Goal: Task Accomplishment & Management: Complete application form

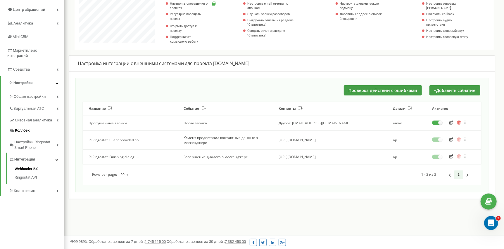
scroll to position [43, 0]
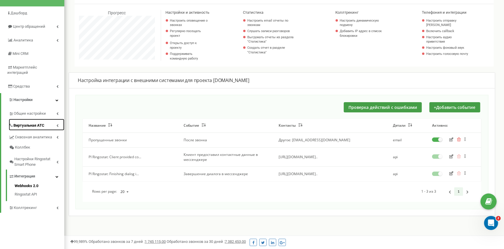
click at [29, 123] on span "Виртуальная АТС" at bounding box center [28, 126] width 31 height 6
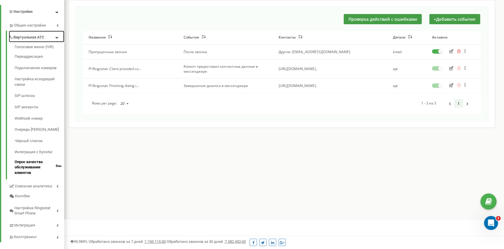
scroll to position [133, 0]
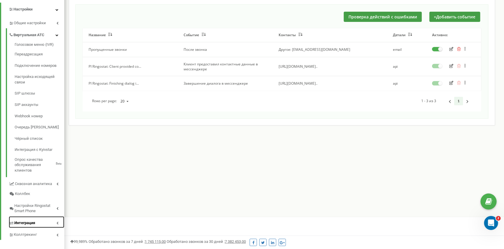
click at [40, 217] on link "Интеграция" at bounding box center [37, 223] width 56 height 12
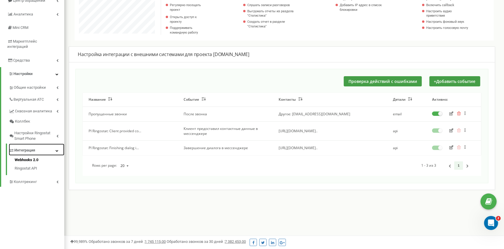
scroll to position [72, 0]
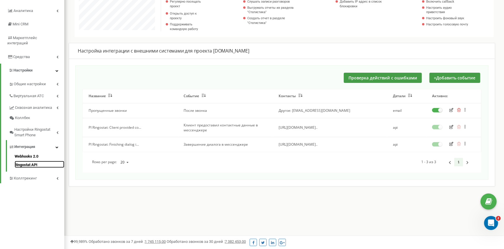
click at [19, 161] on link "Ringostat API" at bounding box center [40, 164] width 50 height 7
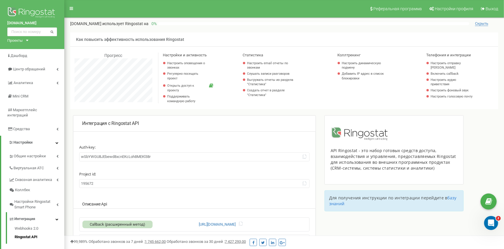
scroll to position [126, 0]
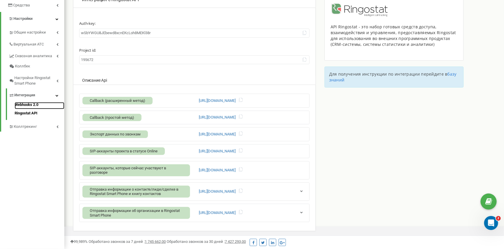
click at [27, 102] on link "Webhooks 2.0" at bounding box center [40, 105] width 50 height 7
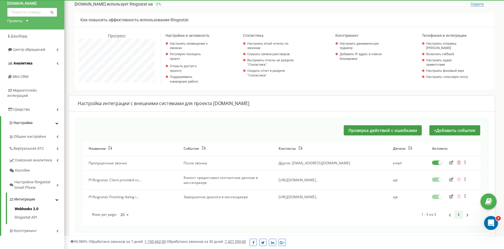
scroll to position [14, 0]
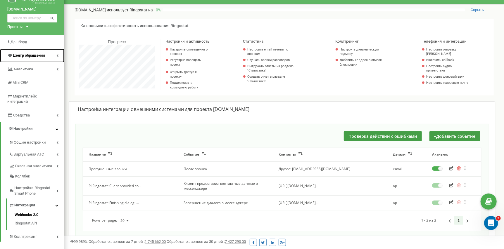
click at [46, 56] on link "Центр обращений" at bounding box center [32, 56] width 64 height 14
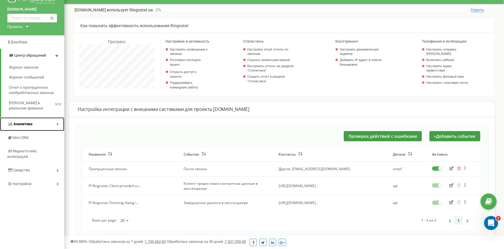
click at [42, 123] on link "Аналитика" at bounding box center [32, 125] width 64 height 14
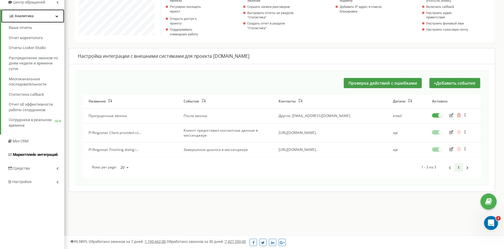
scroll to position [72, 0]
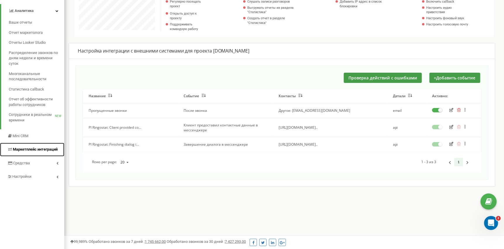
click at [53, 150] on span "Маркетплейс интеграций" at bounding box center [35, 149] width 45 height 4
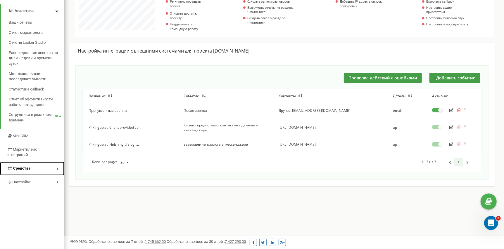
click at [51, 162] on link "Средства" at bounding box center [32, 169] width 64 height 14
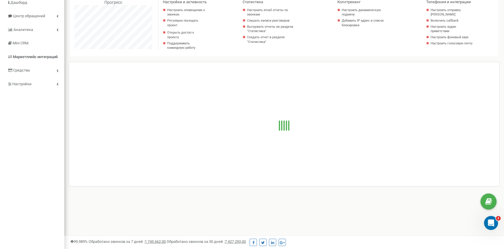
scroll to position [58, 0]
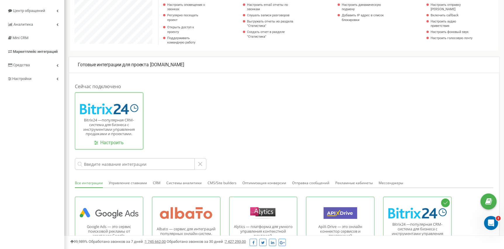
click at [116, 112] on div at bounding box center [109, 109] width 59 height 12
click at [116, 144] on link "Настроить" at bounding box center [109, 143] width 30 height 7
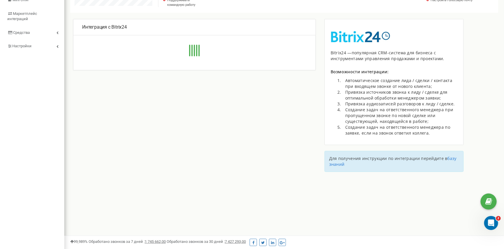
scroll to position [101, 0]
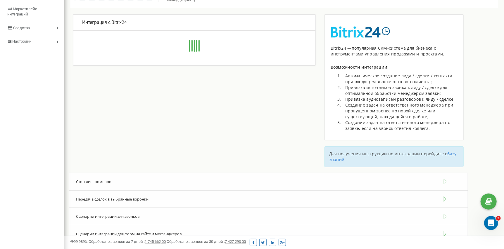
type input "[URL][DOMAIN_NAME]"
type input "21"
type input "47moqig6dm8qw1wa"
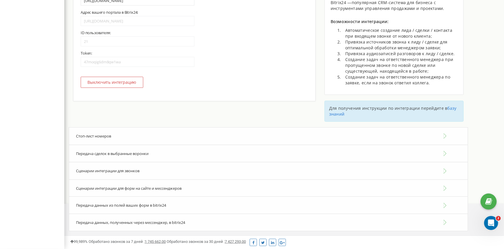
scroll to position [149, 0]
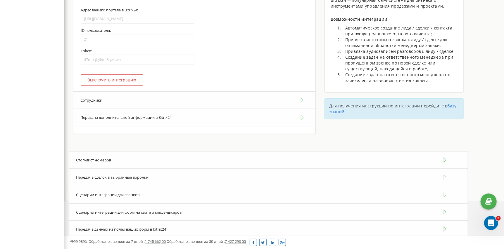
click at [152, 109] on button "Сотрудники" at bounding box center [194, 101] width 242 height 18
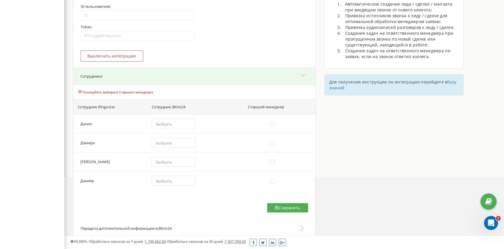
scroll to position [208, 0]
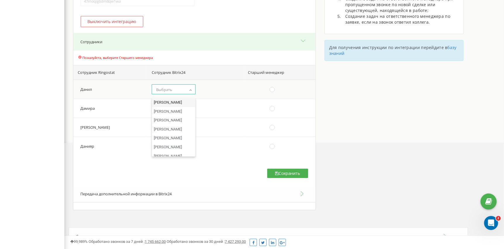
click at [185, 94] on span "Выбрать" at bounding box center [174, 90] width 40 height 8
select select "13"
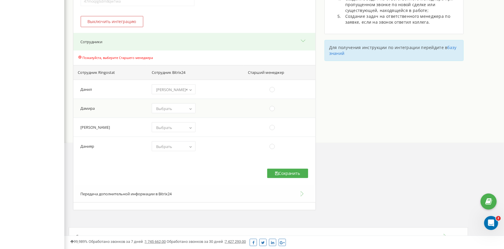
click at [173, 113] on span "Выбрать" at bounding box center [174, 109] width 40 height 8
select select "37"
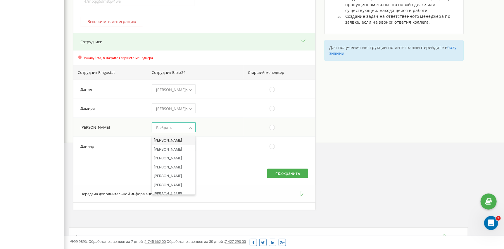
click at [177, 130] on span "Выбрать" at bounding box center [174, 128] width 40 height 8
select select "27"
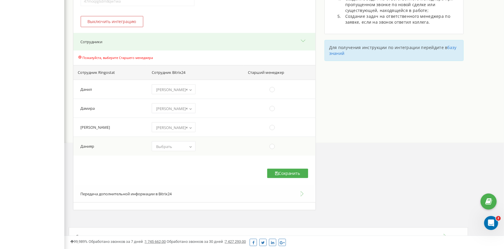
click at [179, 151] on span "Выбрать" at bounding box center [174, 147] width 40 height 8
click at [275, 92] on td at bounding box center [280, 89] width 72 height 19
drag, startPoint x: 275, startPoint y: 92, endPoint x: 272, endPoint y: 93, distance: 3.1
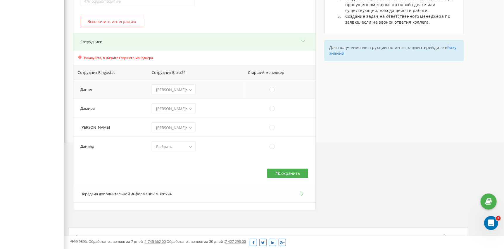
click at [274, 92] on td at bounding box center [280, 89] width 72 height 19
click at [272, 93] on ins at bounding box center [272, 89] width 6 height 6
radio input "true"
click at [272, 177] on button "Сохранить" at bounding box center [287, 173] width 41 height 9
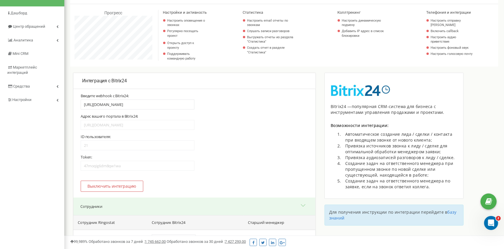
scroll to position [32, 0]
